Goal: Task Accomplishment & Management: Manage account settings

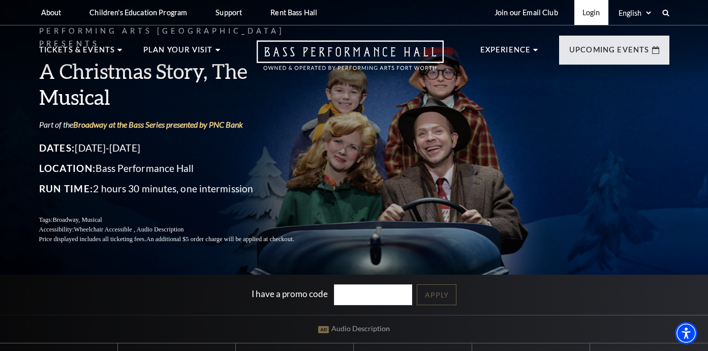
click at [591, 15] on link "Login" at bounding box center [592, 12] width 34 height 25
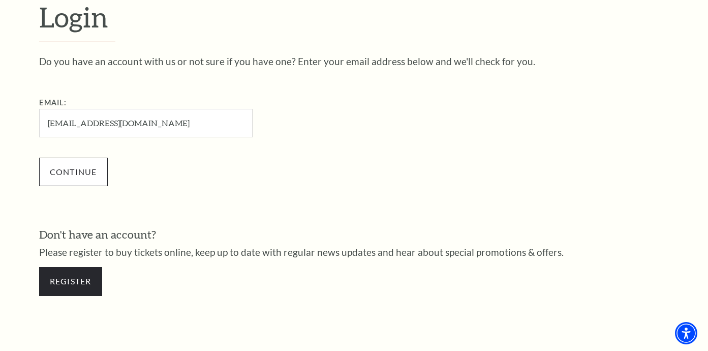
type input "carolh3257@gmail.com"
click at [88, 179] on input "Continue" at bounding box center [73, 172] width 69 height 28
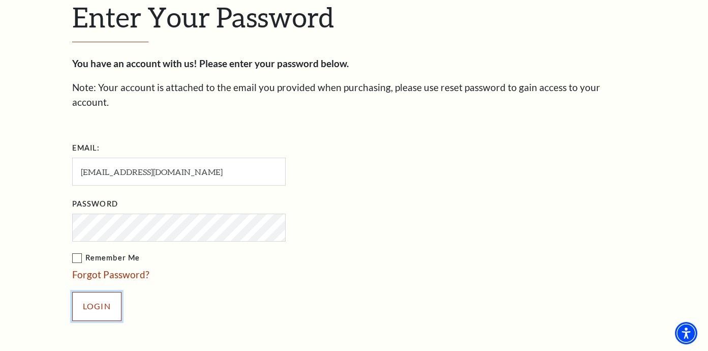
click at [108, 292] on input "Login" at bounding box center [96, 306] width 49 height 28
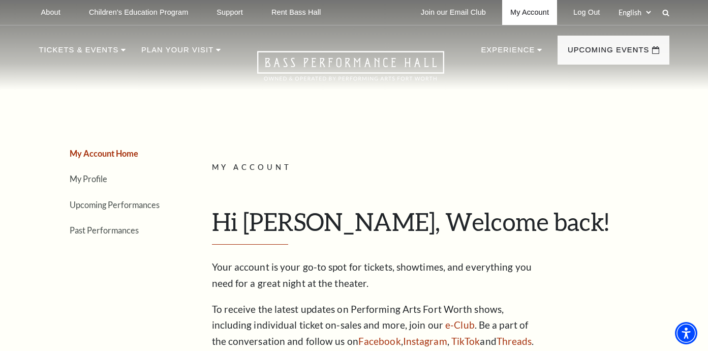
click at [530, 9] on link "My Account" at bounding box center [529, 12] width 55 height 25
click at [83, 179] on link "My Profile" at bounding box center [89, 179] width 38 height 10
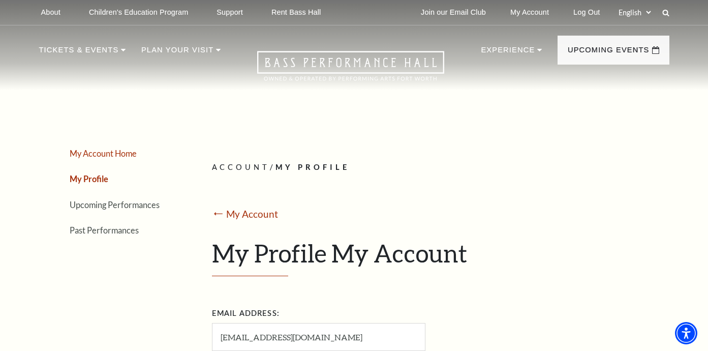
click at [91, 155] on link "My Account Home" at bounding box center [103, 153] width 67 height 10
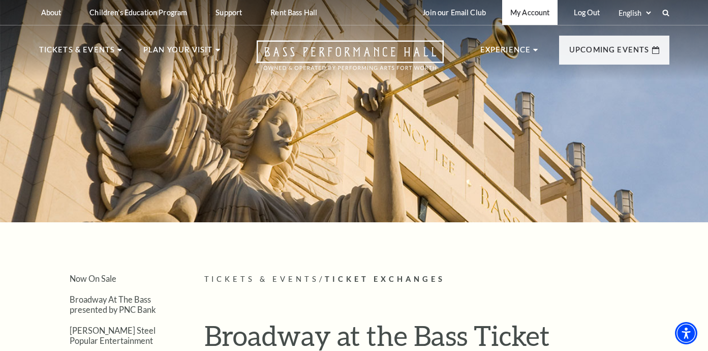
click at [525, 13] on link "My Account" at bounding box center [529, 12] width 55 height 25
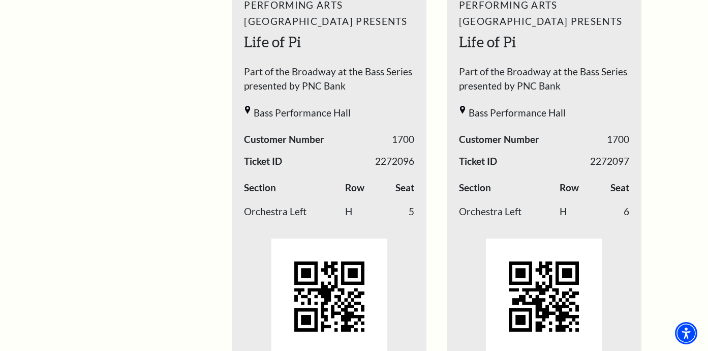
scroll to position [513, 0]
